Goal: Task Accomplishment & Management: Complete application form

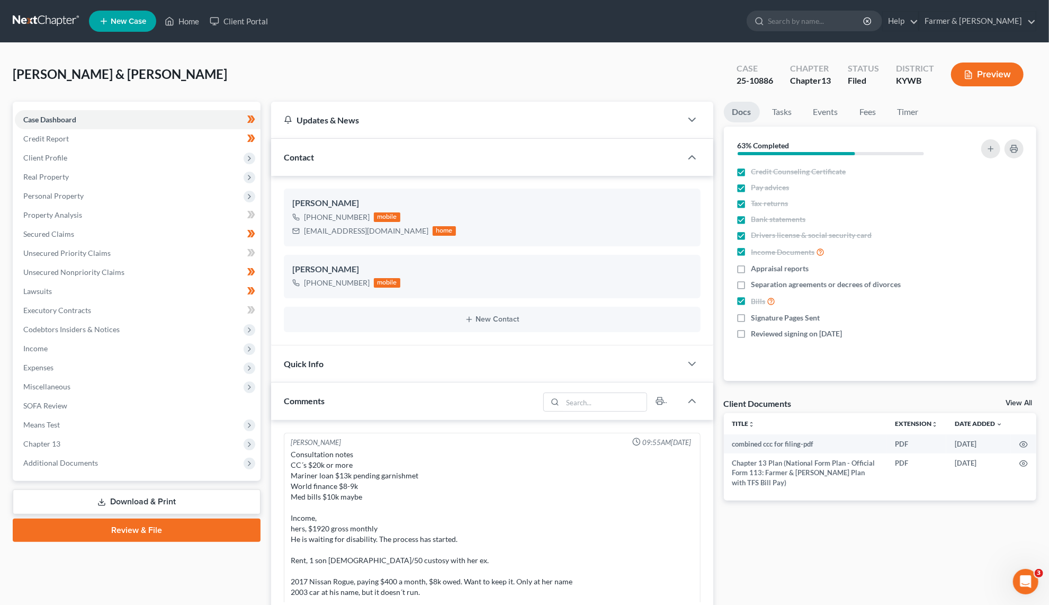
scroll to position [345, 0]
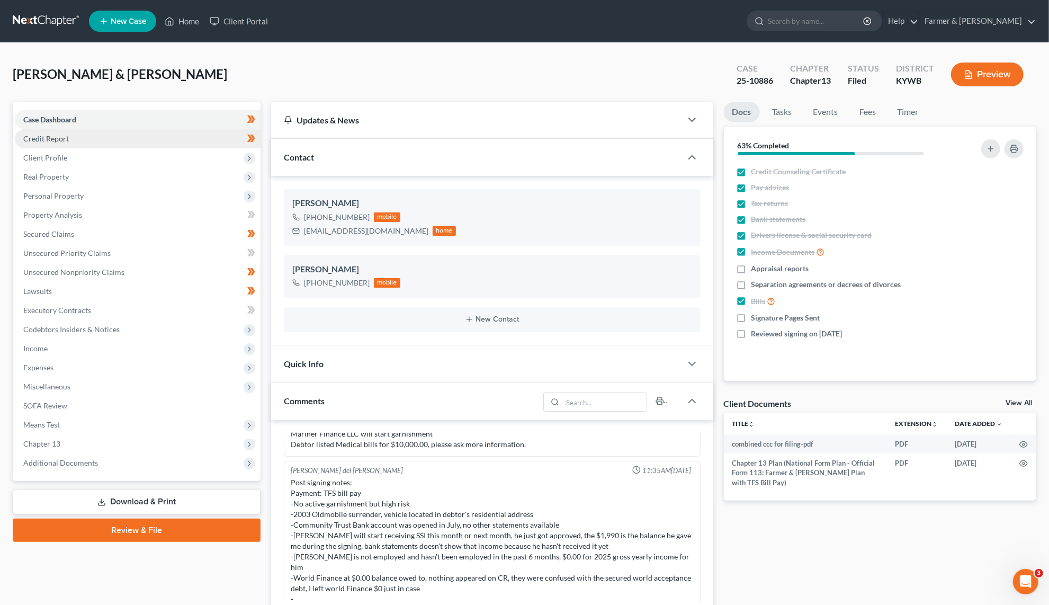
click at [79, 138] on link "Credit Report" at bounding box center [138, 138] width 246 height 19
click at [83, 154] on span "Client Profile" at bounding box center [138, 157] width 246 height 19
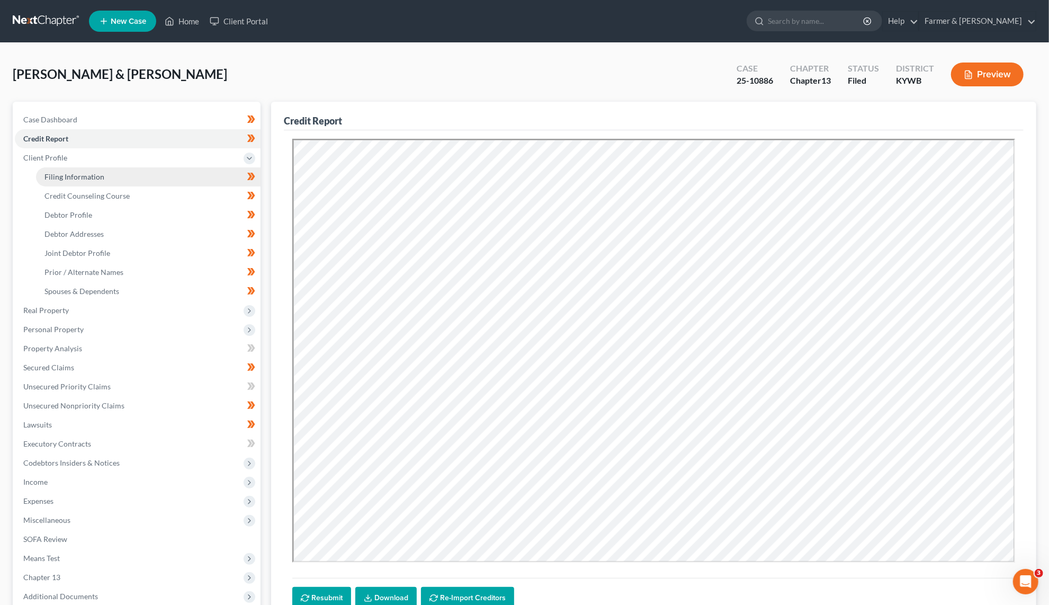
click at [116, 172] on link "Filing Information" at bounding box center [148, 176] width 224 height 19
select select "1"
select select "3"
